Goal: Navigation & Orientation: Go to known website

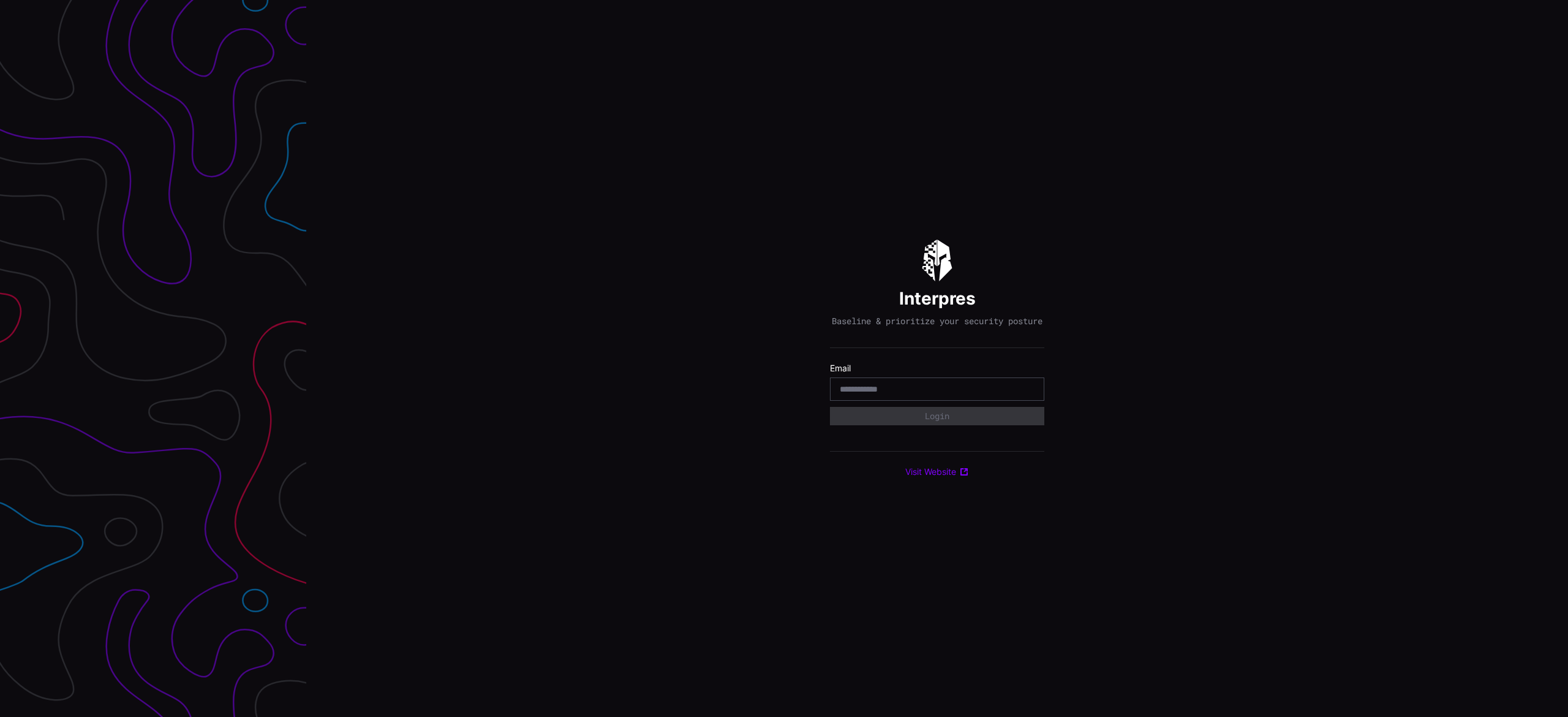
click at [880, 392] on input "email" at bounding box center [938, 390] width 195 height 11
type input "**********"
click at [906, 427] on div "Select Tenant" at bounding box center [932, 422] width 184 height 11
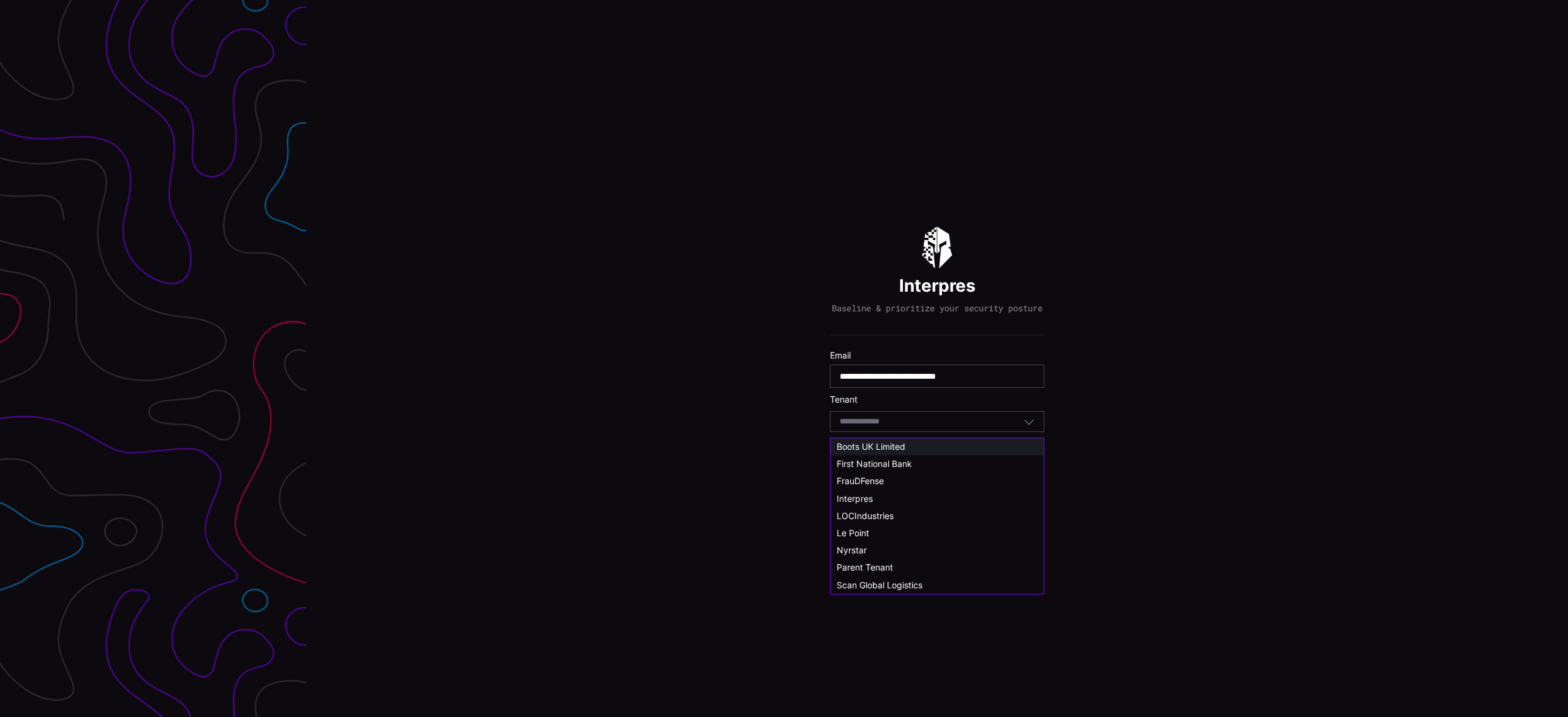
click at [888, 448] on span "Boots UK Limited" at bounding box center [871, 446] width 69 height 11
